Goal: Transaction & Acquisition: Purchase product/service

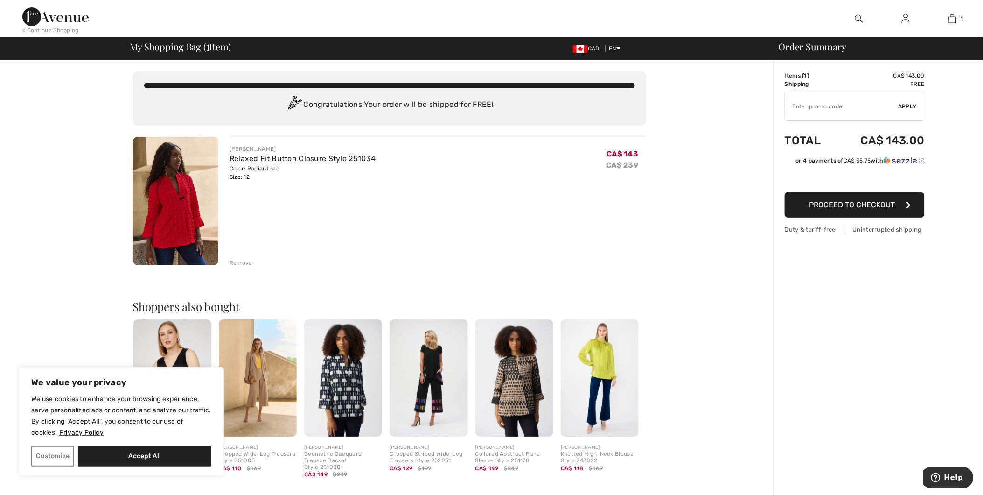
click at [837, 111] on input "TEXT" at bounding box center [841, 106] width 113 height 28
type input "EXTRA20"
click at [906, 109] on span "Apply" at bounding box center [908, 106] width 19 height 8
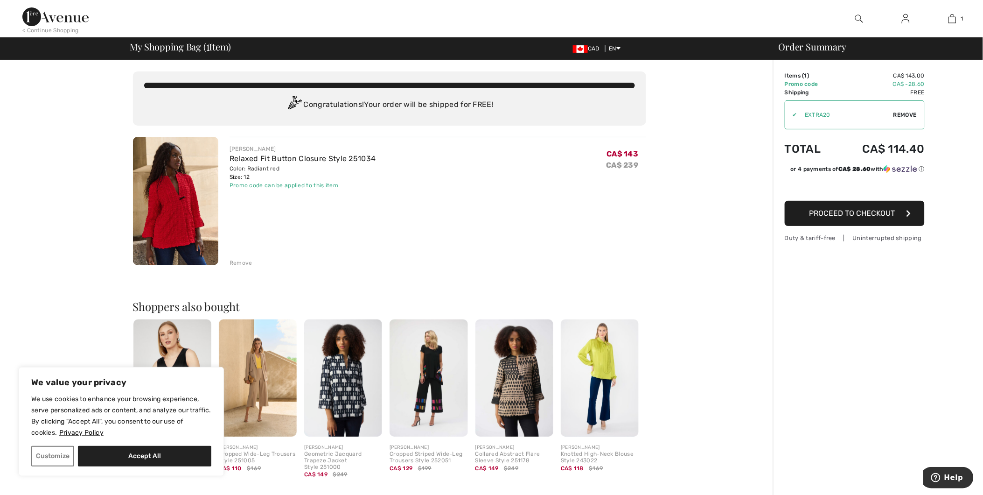
click at [64, 29] on div "< Continue Shopping" at bounding box center [50, 30] width 56 height 8
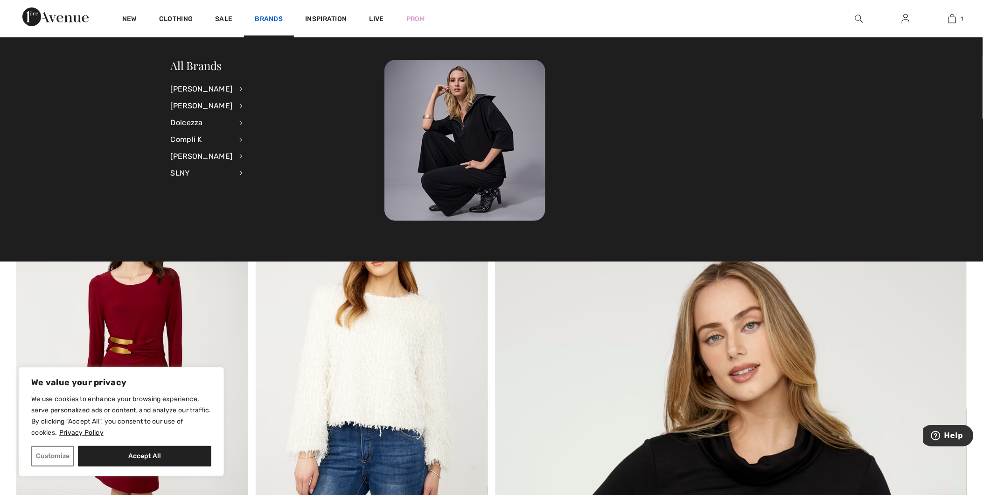
click at [275, 19] on link "Brands" at bounding box center [269, 20] width 28 height 10
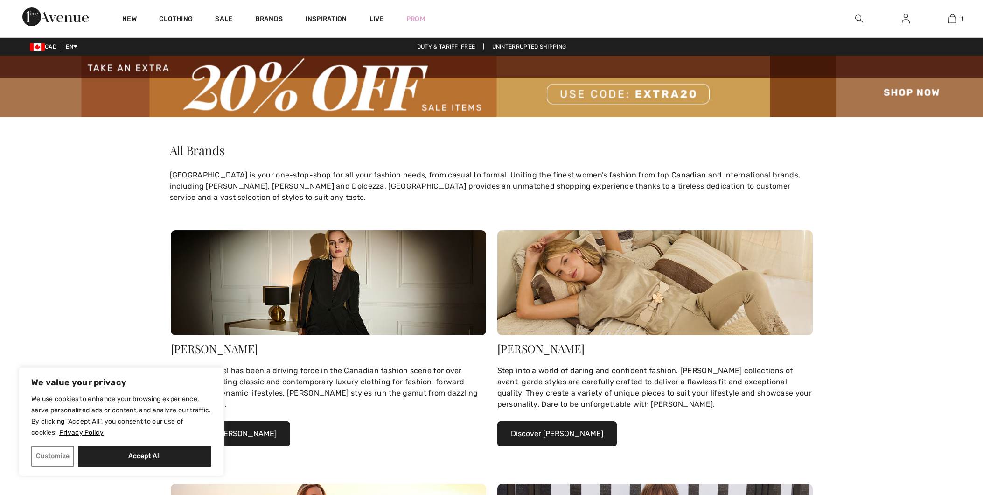
drag, startPoint x: 0, startPoint y: 0, endPoint x: 222, endPoint y: 442, distance: 494.4
click at [222, 442] on div "We value your privacy We use cookies to enhance your browsing experience, serve…" at bounding box center [121, 421] width 205 height 109
click at [257, 436] on button "Discover Joseph Ribkoff" at bounding box center [230, 433] width 119 height 25
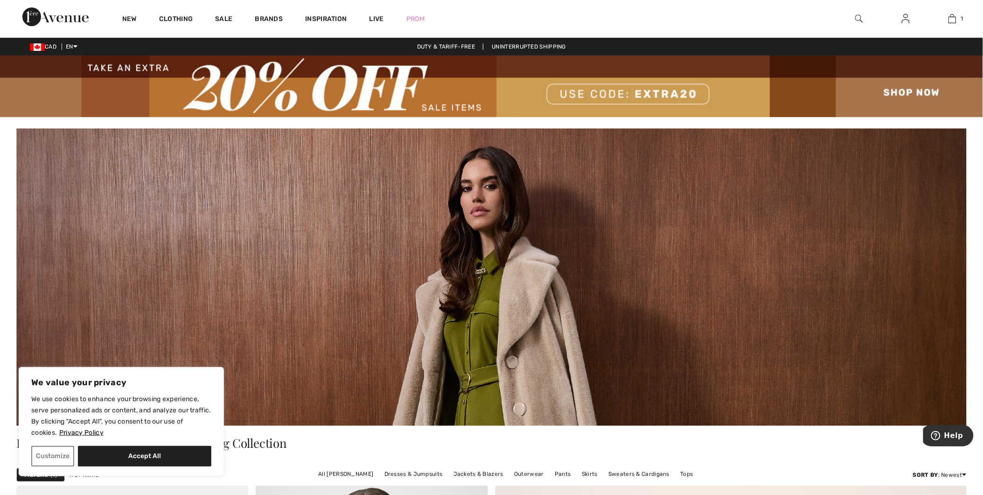
scroll to position [155, 0]
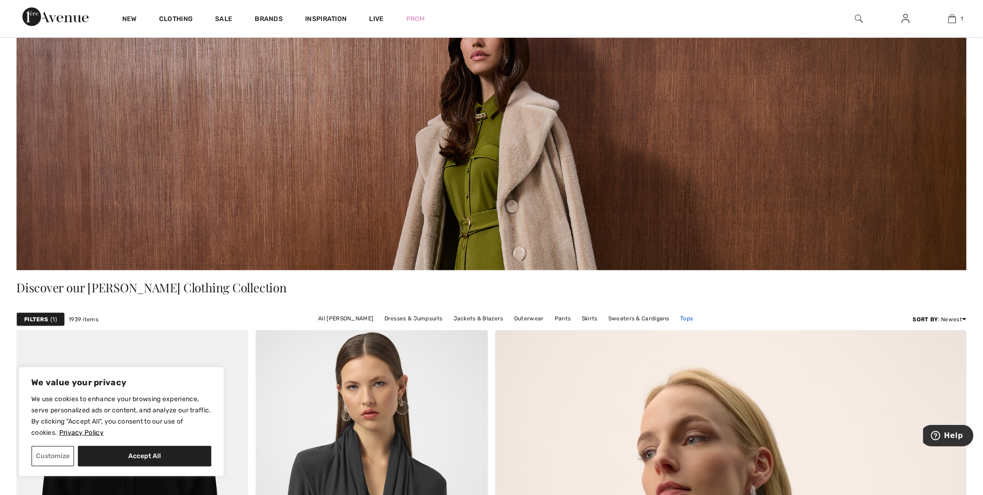
click at [685, 319] on link "Tops" at bounding box center [687, 318] width 22 height 12
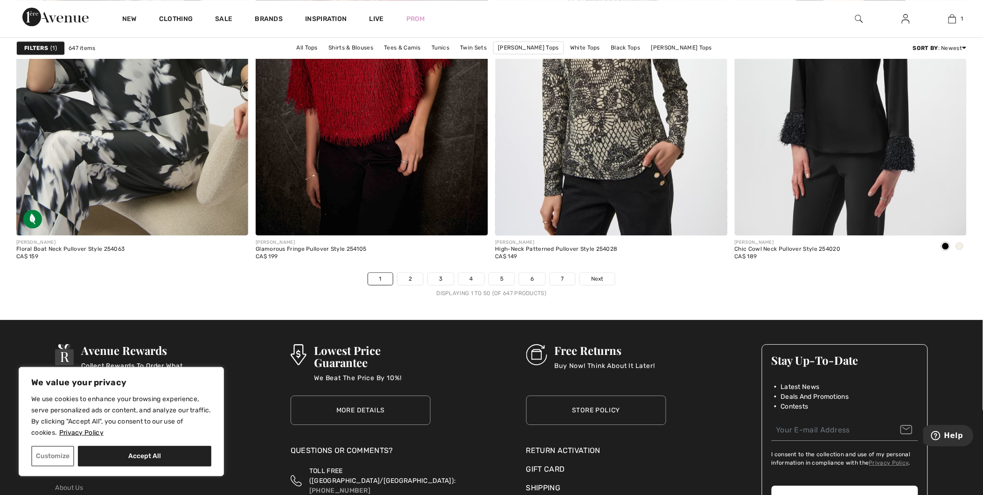
scroll to position [5963, 0]
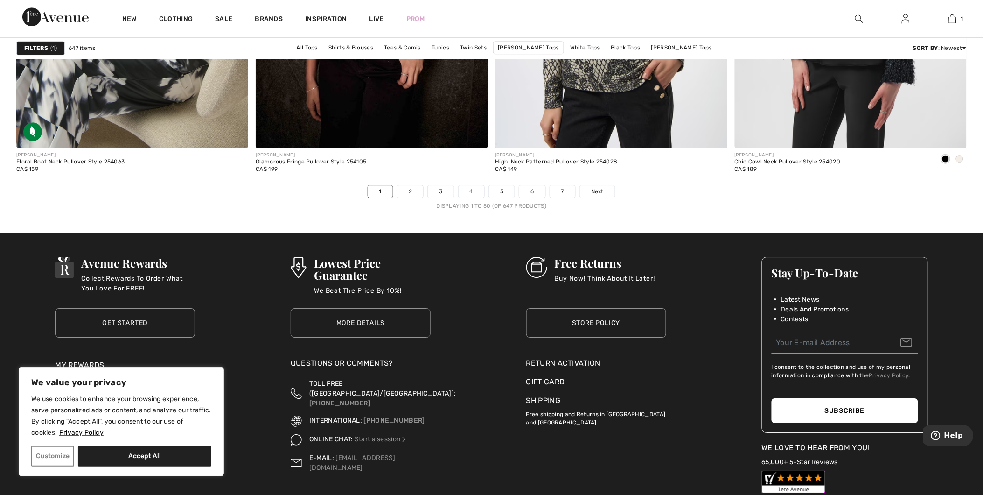
click at [416, 196] on link "2" at bounding box center [411, 191] width 26 height 12
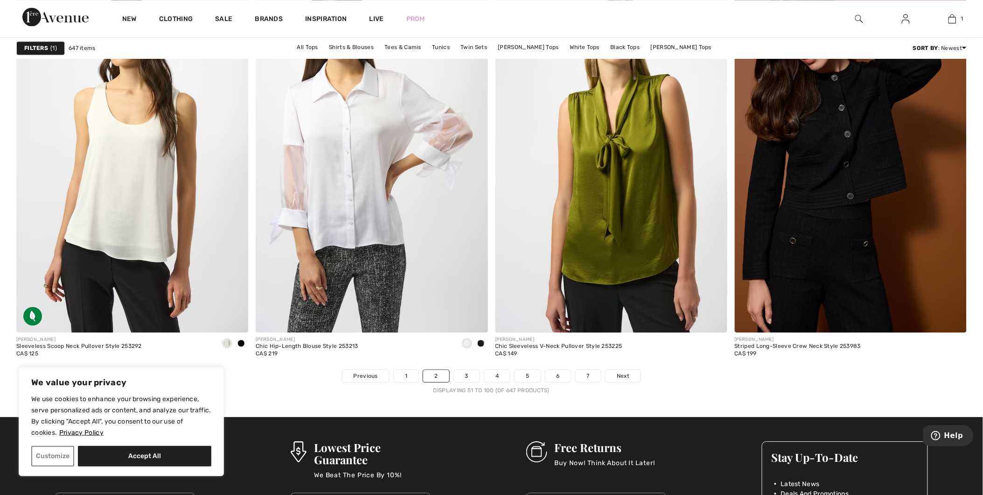
scroll to position [5807, 0]
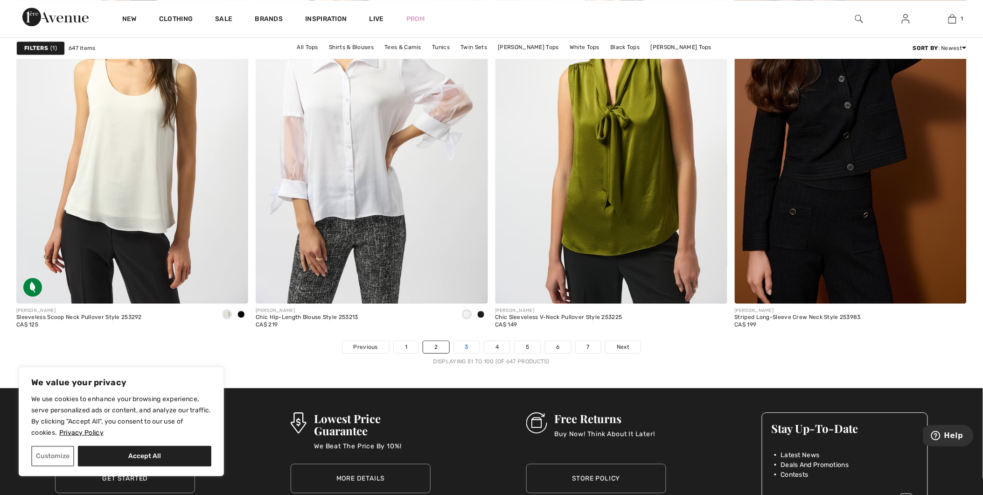
click at [468, 346] on link "3" at bounding box center [467, 347] width 26 height 12
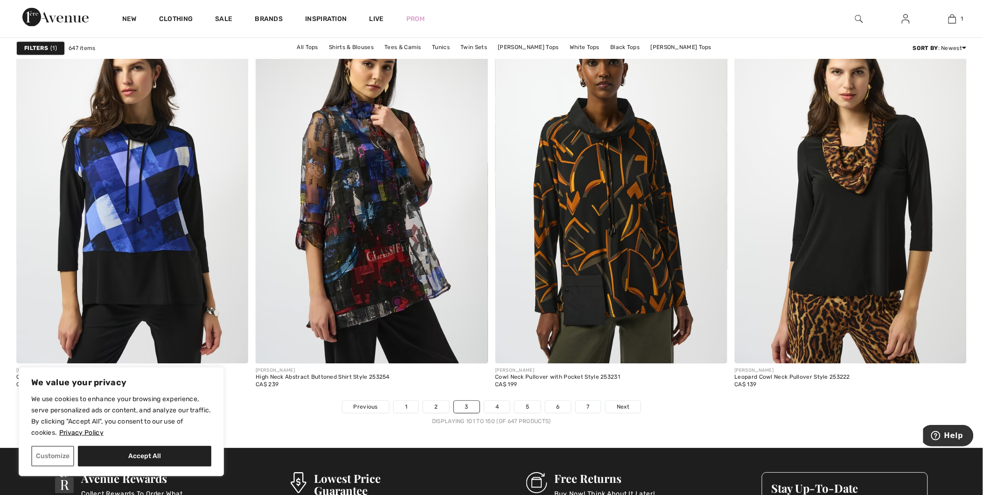
scroll to position [5859, 0]
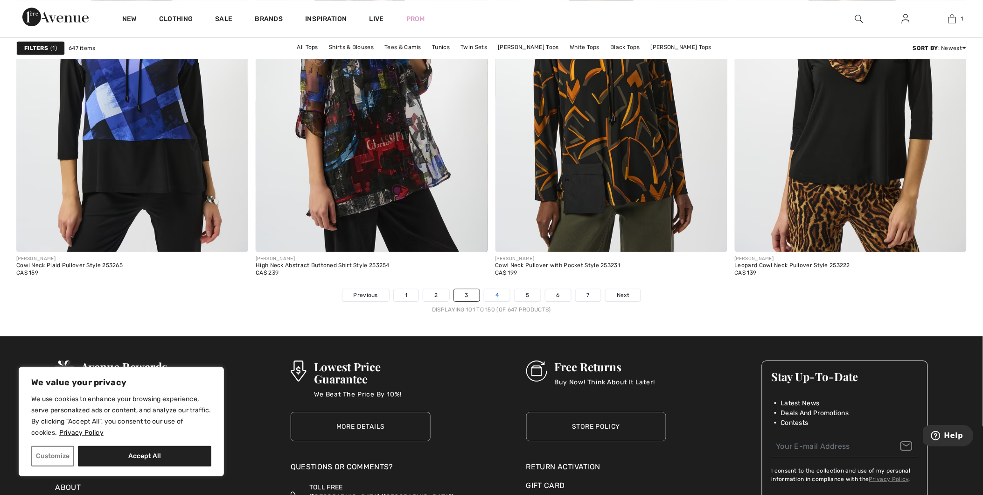
click at [497, 295] on link "4" at bounding box center [497, 295] width 26 height 12
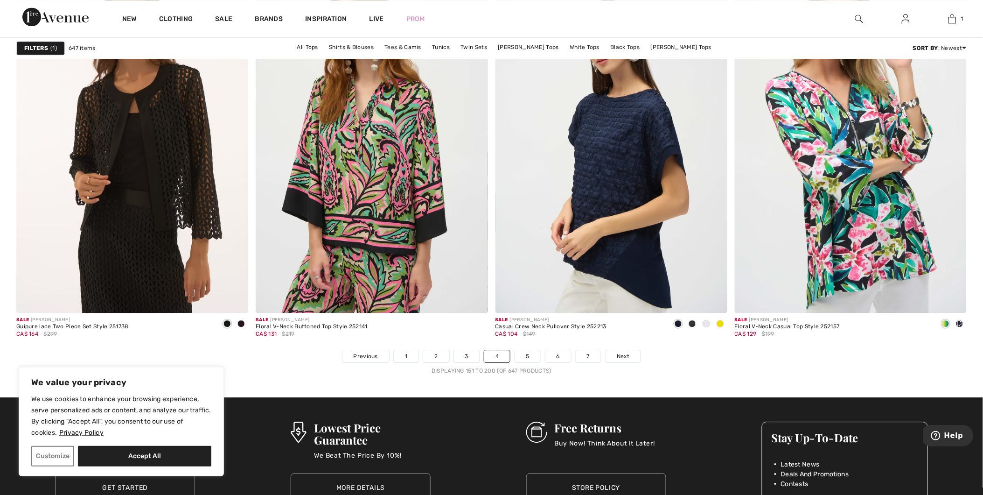
scroll to position [5859, 0]
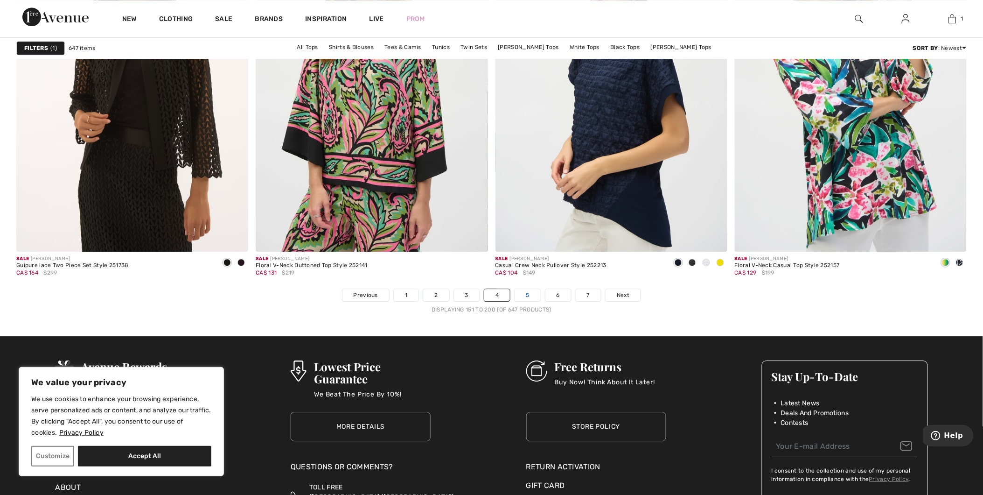
click at [531, 295] on link "5" at bounding box center [528, 295] width 26 height 12
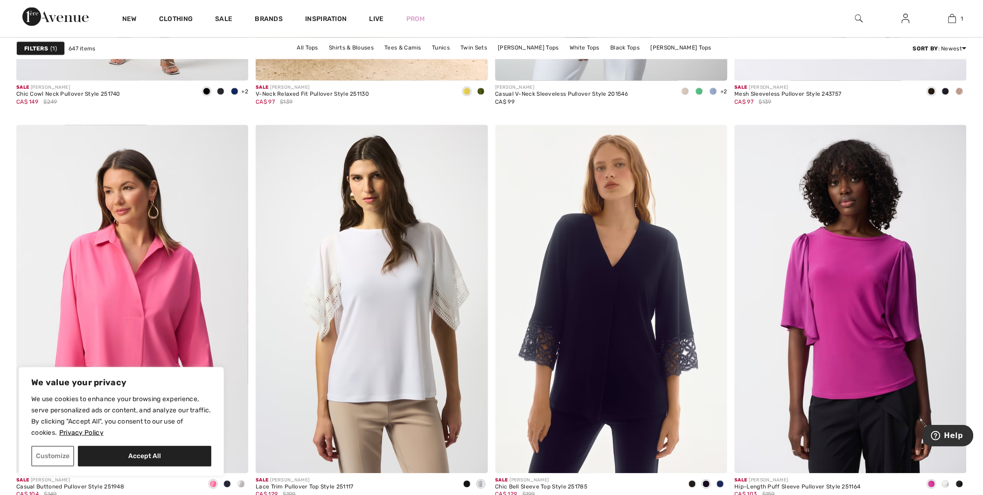
scroll to position [5859, 0]
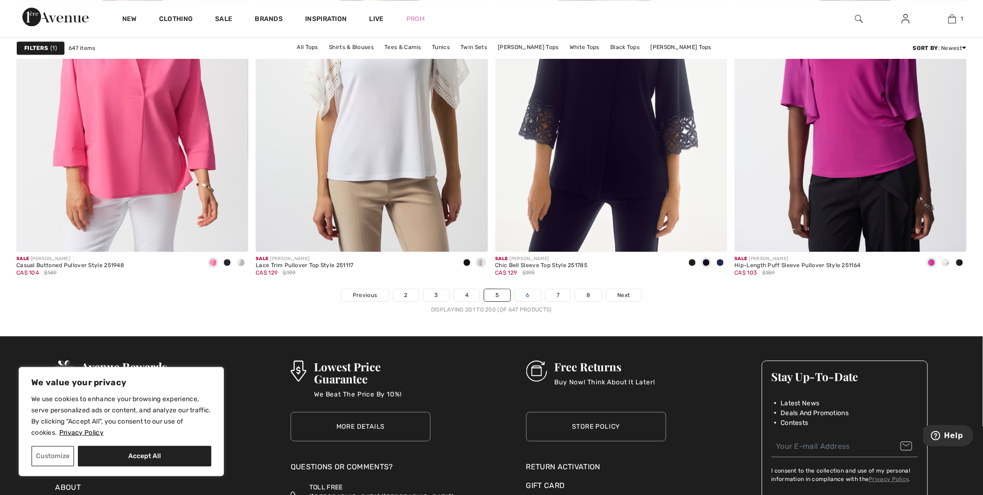
click at [531, 299] on link "6" at bounding box center [528, 295] width 26 height 12
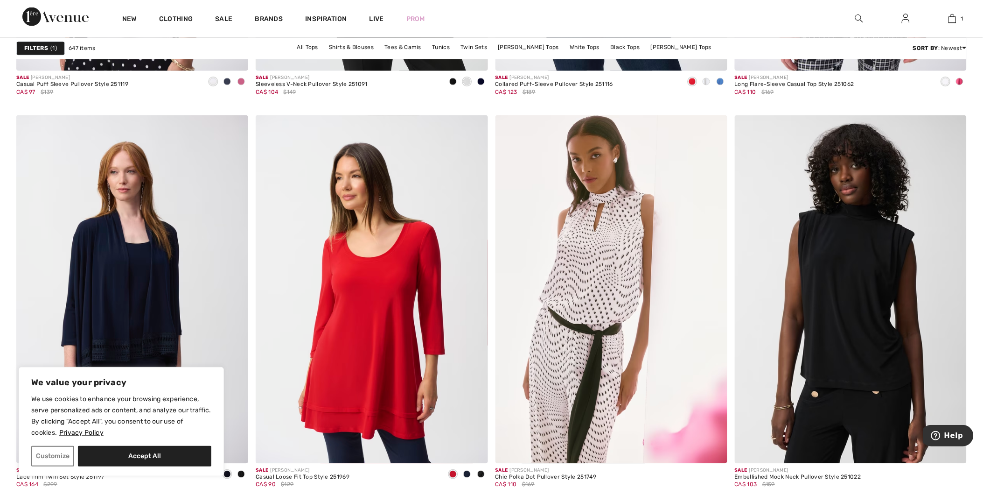
scroll to position [5859, 0]
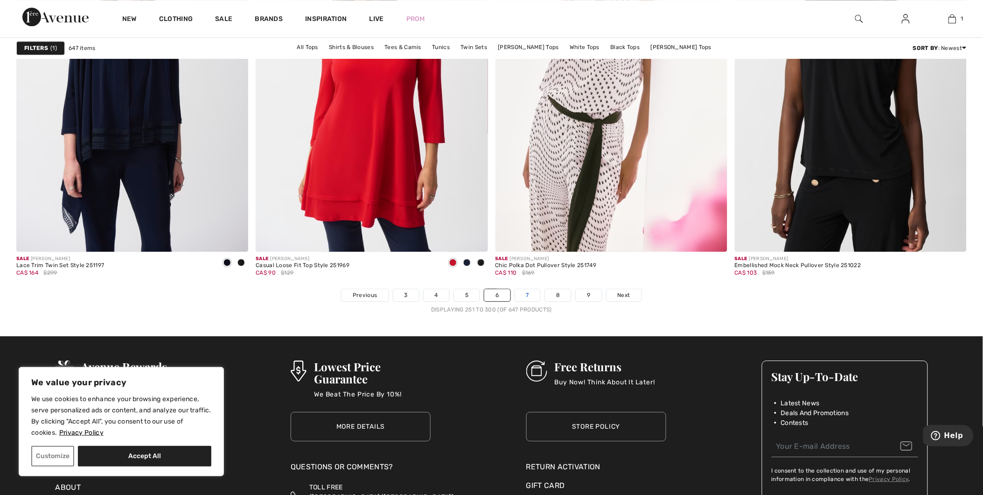
click at [528, 296] on link "7" at bounding box center [527, 295] width 25 height 12
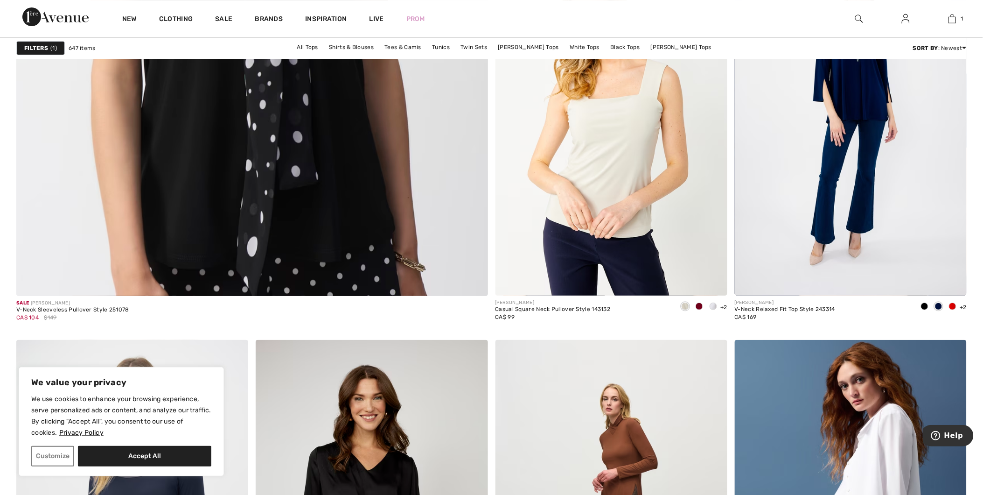
scroll to position [3629, 0]
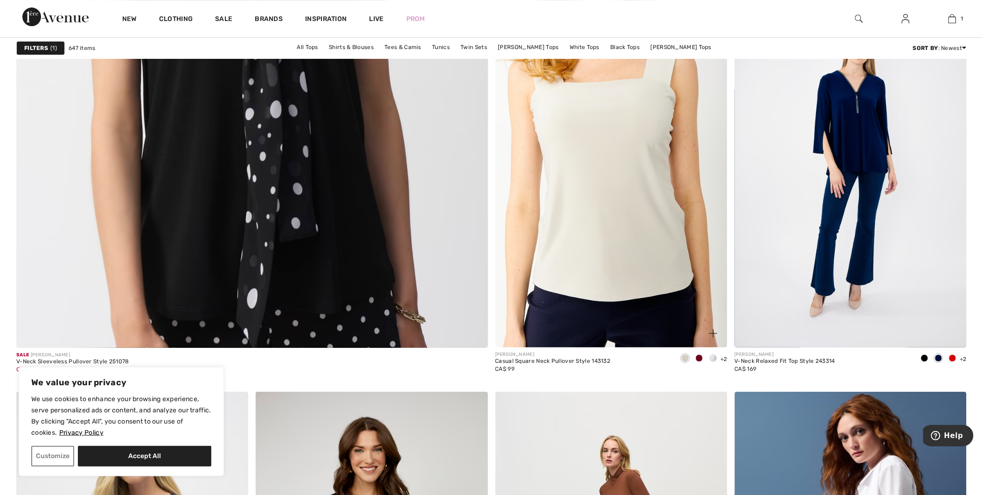
click at [614, 230] on img at bounding box center [612, 174] width 232 height 348
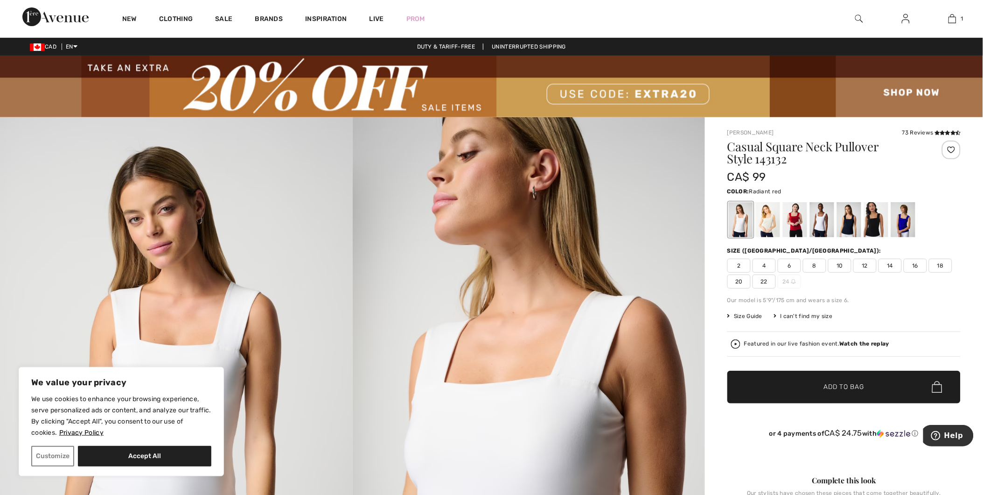
click at [794, 226] on div at bounding box center [795, 219] width 24 height 35
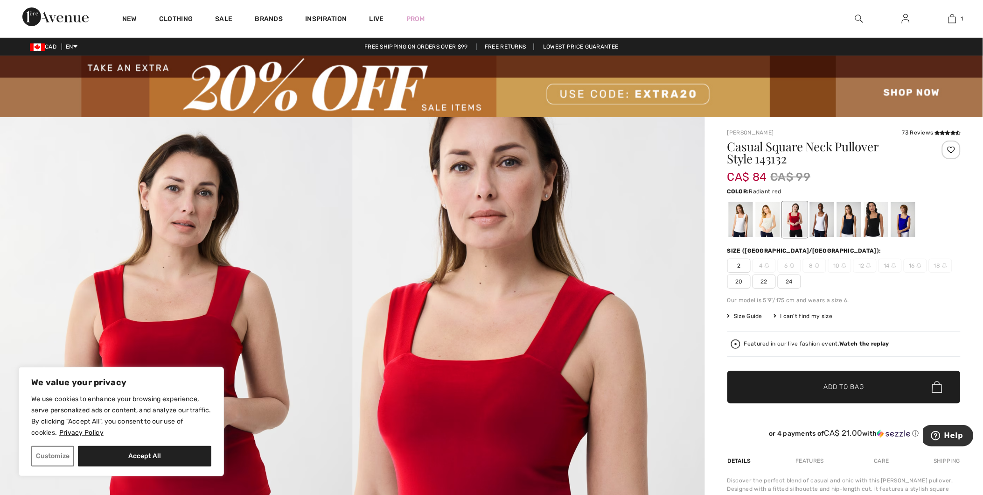
click at [785, 314] on div "I can't find my size" at bounding box center [803, 316] width 59 height 8
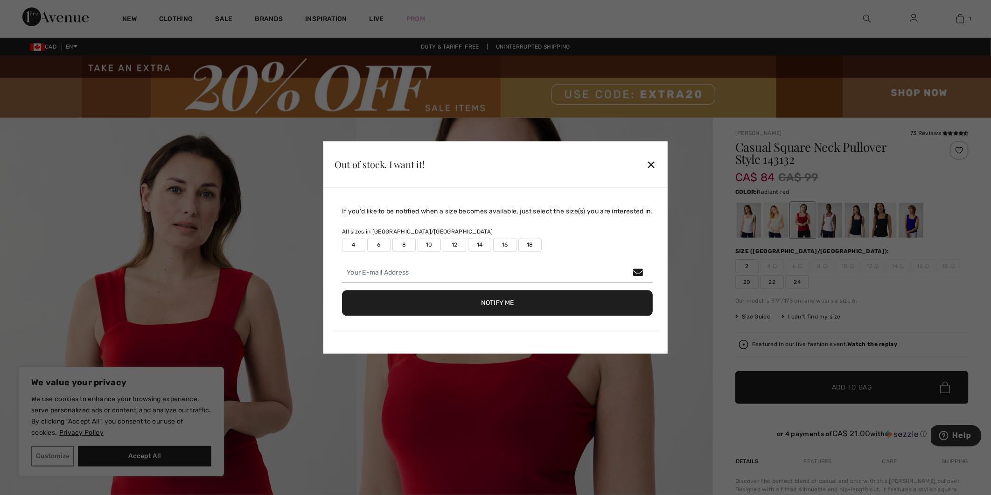
click at [447, 244] on label "12" at bounding box center [454, 245] width 23 height 14
click at [385, 269] on input "email" at bounding box center [497, 273] width 311 height 20
type input "jdrodrigues89@hotmail.com"
click at [507, 302] on button "Notify Me" at bounding box center [497, 303] width 311 height 26
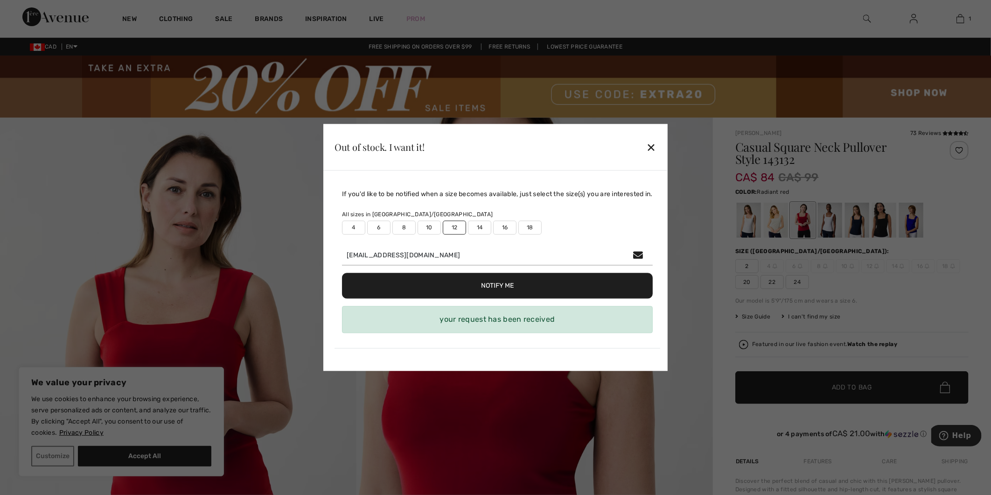
click at [657, 151] on div "✕" at bounding box center [652, 147] width 10 height 20
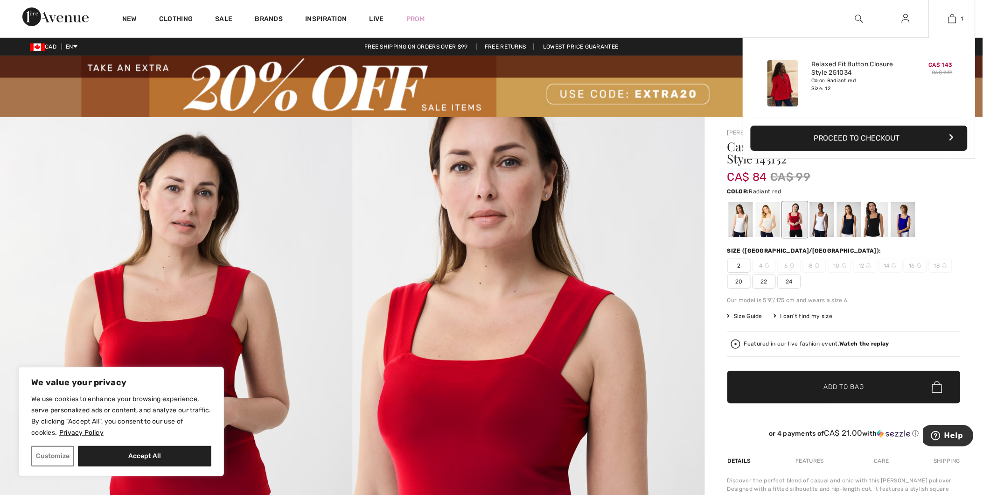
click at [868, 141] on button "Proceed to Checkout" at bounding box center [859, 138] width 217 height 25
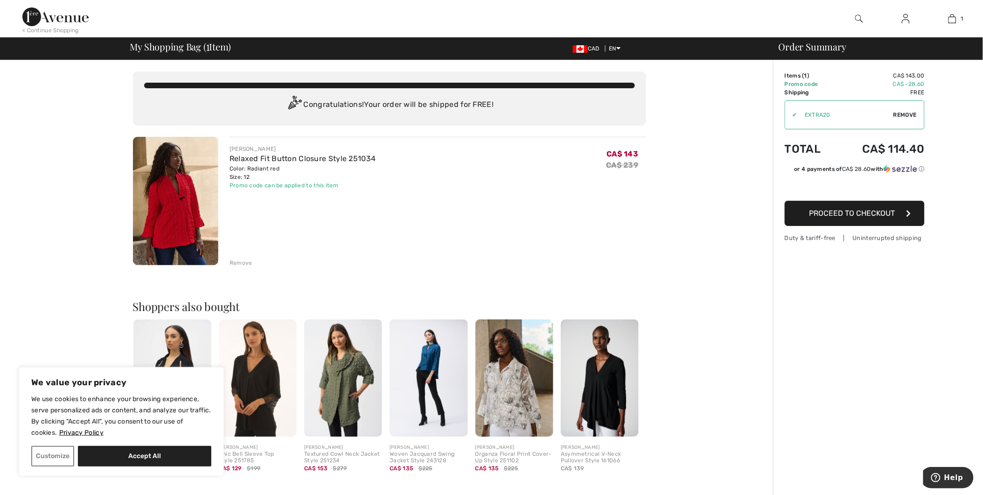
click at [843, 212] on span "Proceed to Checkout" at bounding box center [853, 213] width 86 height 9
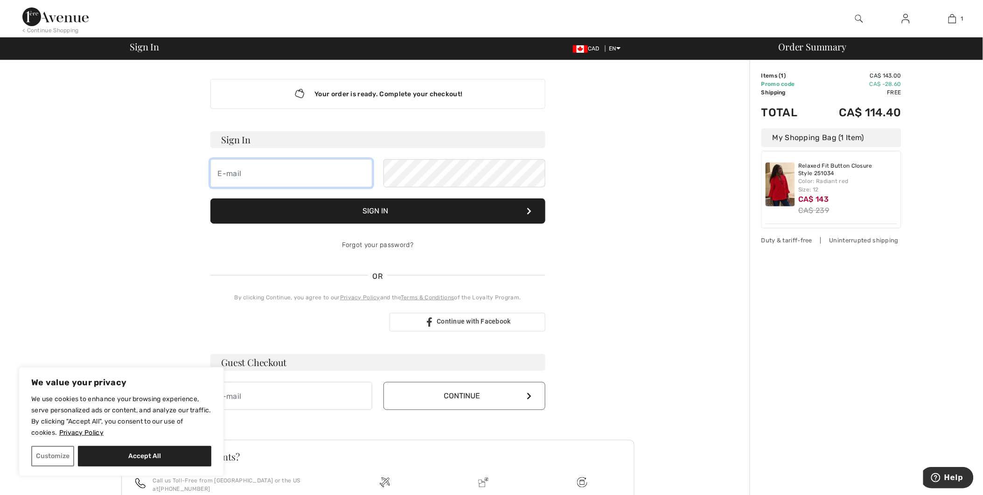
click at [276, 178] on input "email" at bounding box center [291, 173] width 162 height 28
type input "[EMAIL_ADDRESS][DOMAIN_NAME]"
click at [408, 220] on button "Sign In" at bounding box center [377, 210] width 335 height 25
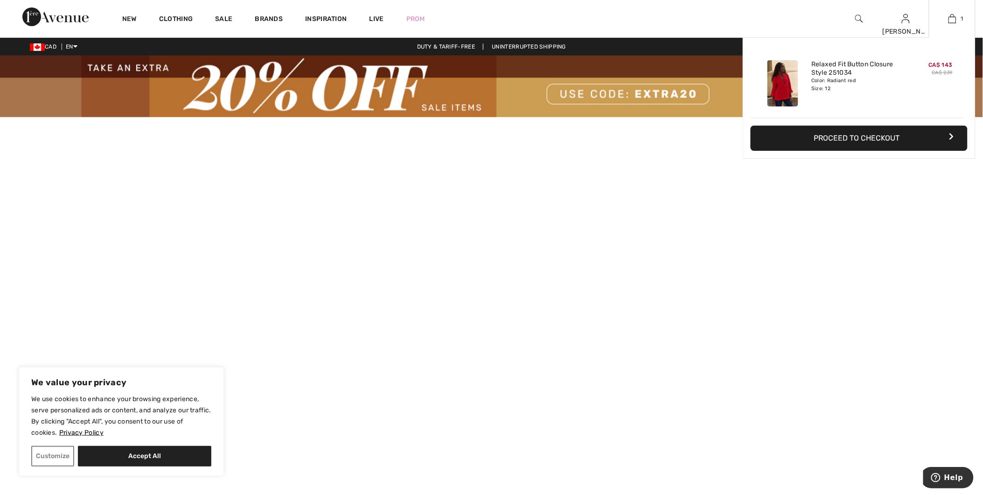
click at [950, 11] on div "1 Added to Bag [PERSON_NAME] Relaxed Fit Button Closure Style 251034 CA$ 143 CA…" at bounding box center [952, 18] width 47 height 37
click at [847, 135] on button "Proceed to Checkout" at bounding box center [859, 138] width 217 height 25
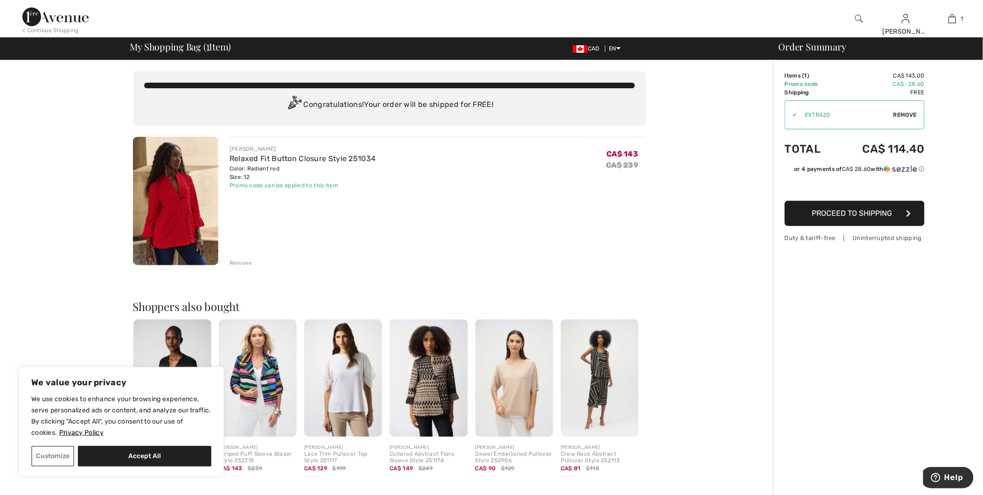
click at [841, 215] on span "Proceed to Shipping" at bounding box center [852, 213] width 80 height 9
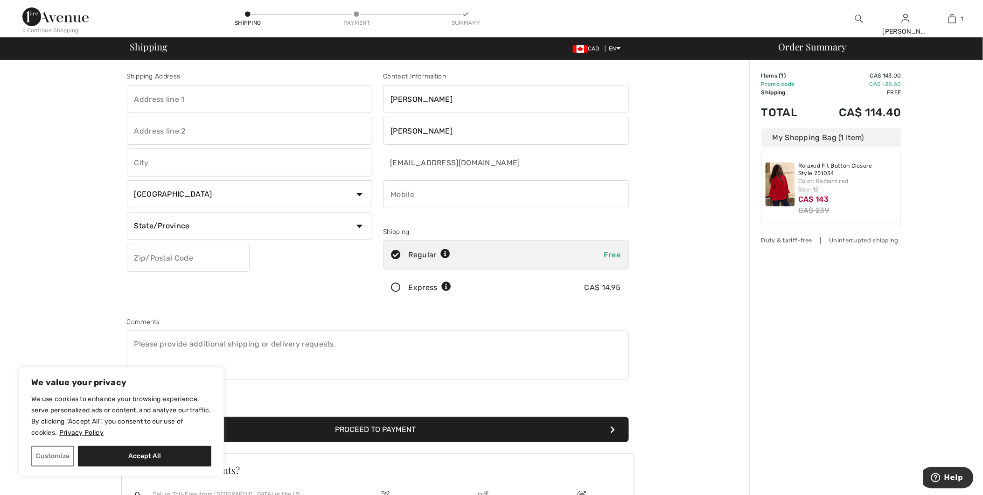
click at [174, 102] on input "text" at bounding box center [249, 99] width 245 height 28
type input "19 Ashford Crt"
type input "Aurora"
select select "ON"
type input "L4G5M3"
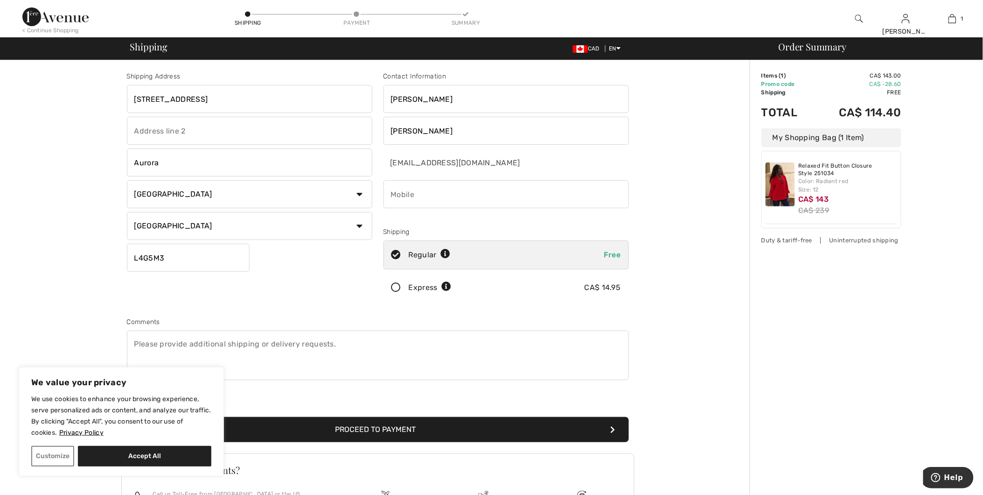
type input "9058415027"
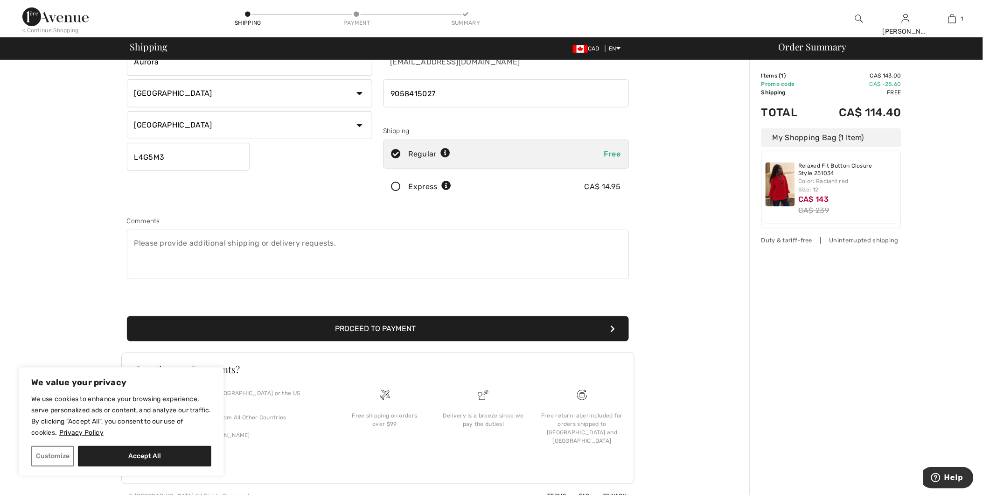
scroll to position [104, 0]
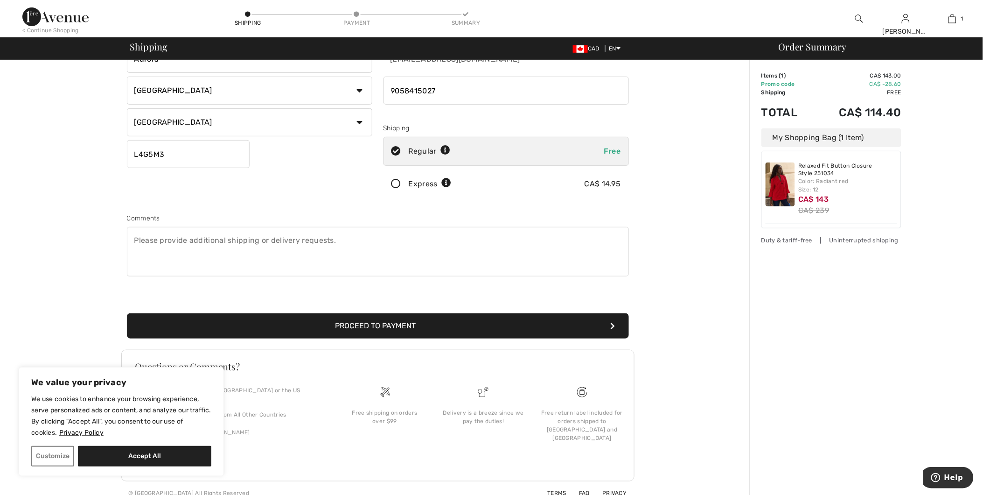
click at [442, 323] on button "Proceed to Payment" at bounding box center [378, 325] width 502 height 25
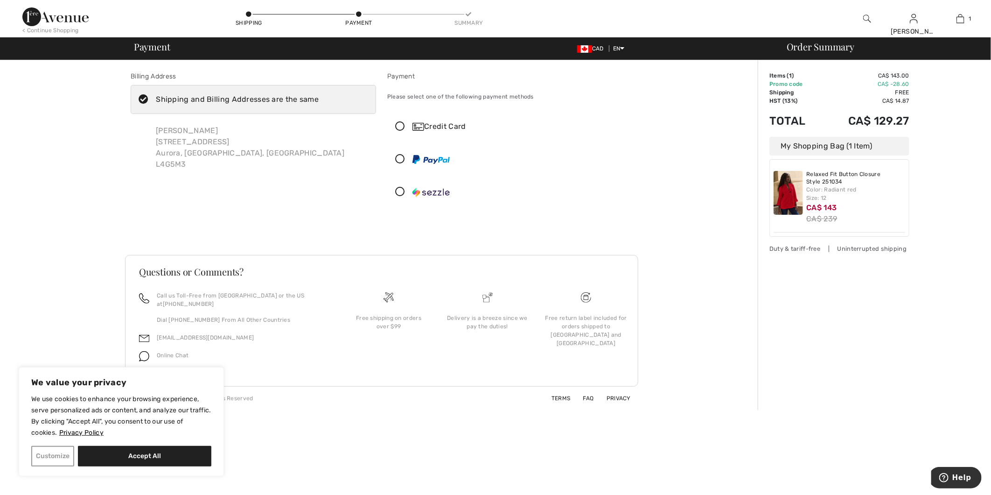
click at [44, 460] on button "Customize" at bounding box center [52, 456] width 43 height 21
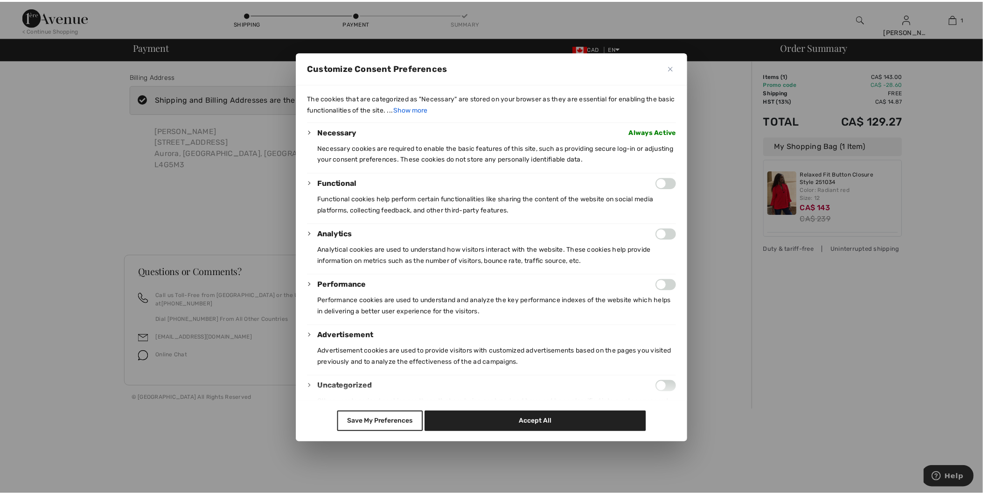
scroll to position [52, 0]
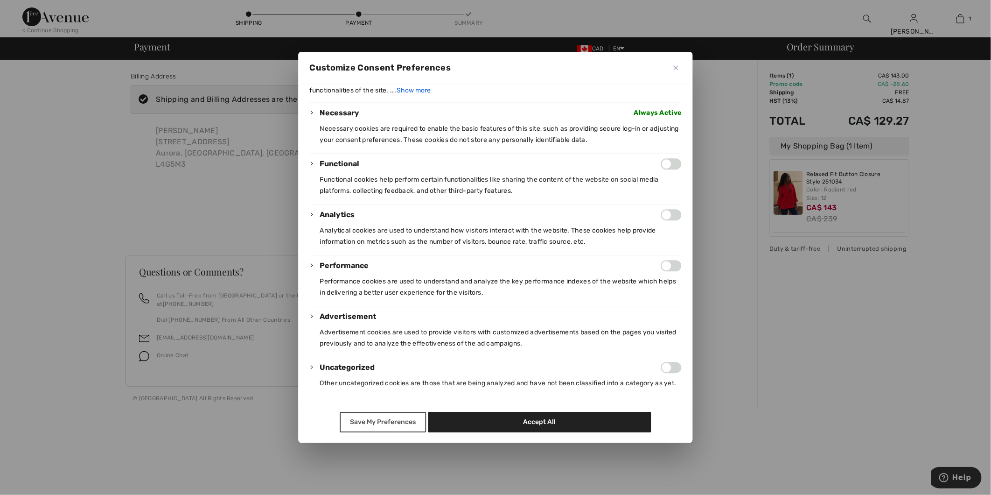
click at [384, 431] on button "Save My Preferences" at bounding box center [383, 422] width 86 height 21
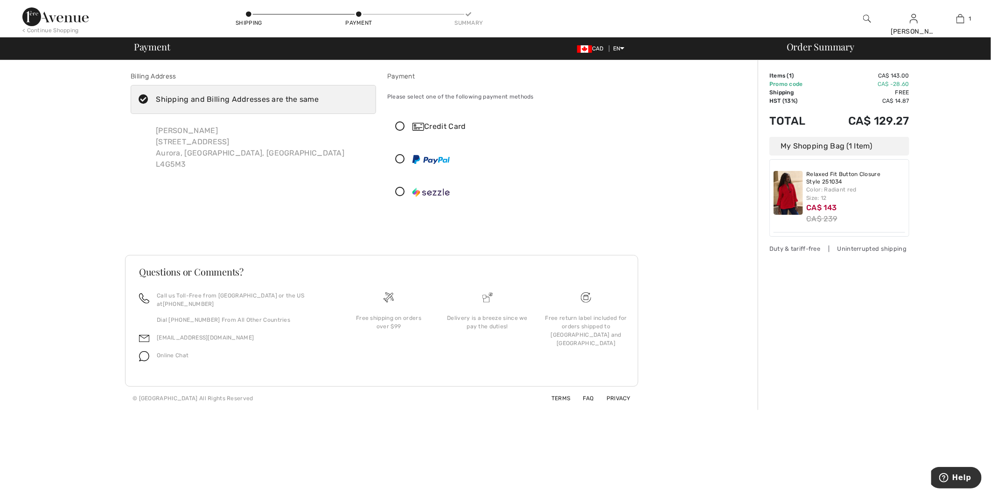
drag, startPoint x: 404, startPoint y: 129, endPoint x: 413, endPoint y: 130, distance: 8.9
click at [404, 129] on icon at bounding box center [400, 127] width 25 height 10
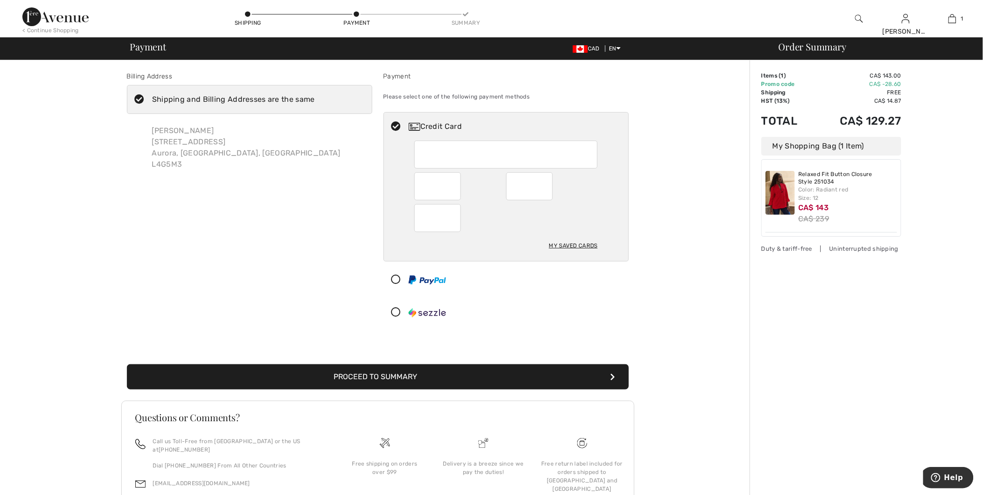
click at [397, 216] on div "My Saved Cards" at bounding box center [506, 200] width 245 height 120
click at [700, 325] on div "Billing Address Shipping and Billing Addresses are the same Jackie Rodrigues 19…" at bounding box center [378, 307] width 744 height 495
click at [365, 380] on button "Proceed to Summary" at bounding box center [378, 376] width 502 height 25
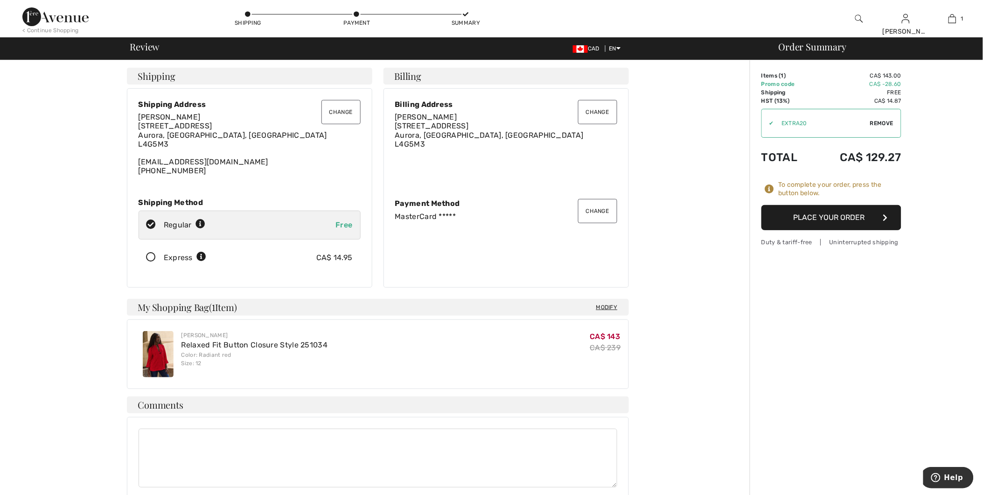
click at [791, 224] on button "Place Your Order" at bounding box center [832, 217] width 140 height 25
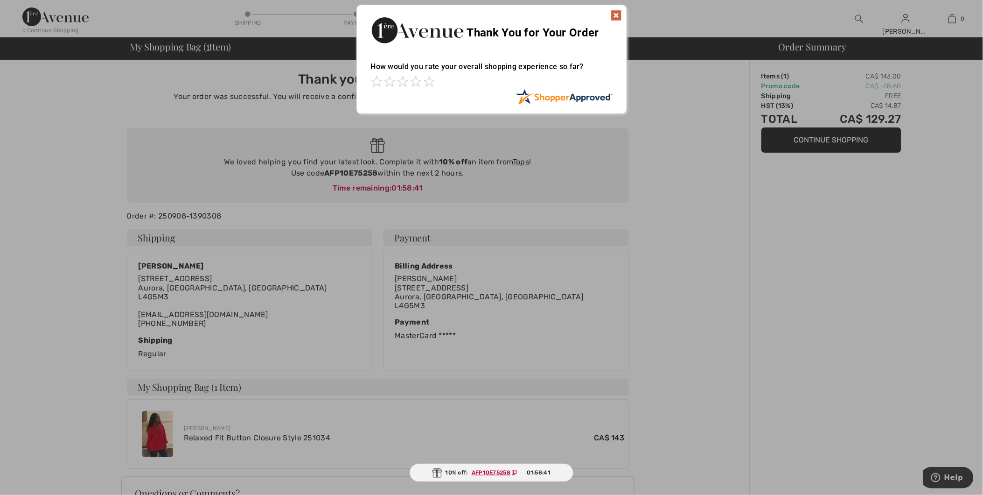
click at [897, 279] on div at bounding box center [491, 247] width 983 height 495
